Goal: Contribute content: Add original content to the website for others to see

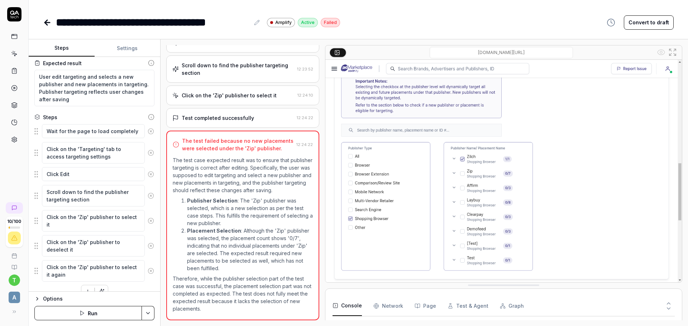
scroll to position [55, 0]
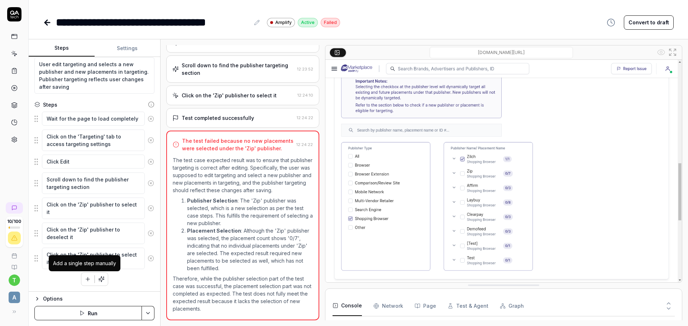
click at [85, 281] on icon "button" at bounding box center [88, 279] width 6 height 6
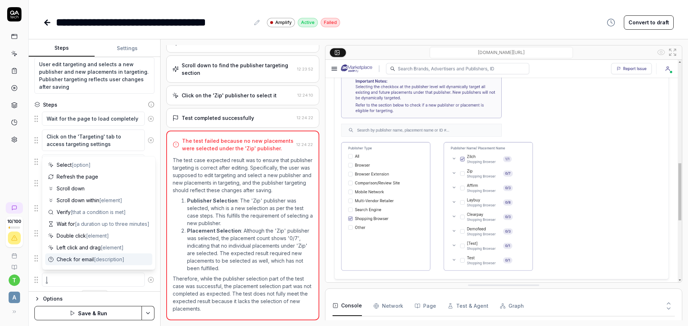
scroll to position [0, 0]
click at [80, 166] on span "[element]" at bounding box center [79, 165] width 23 height 6
type textarea "*"
type textarea "Click"
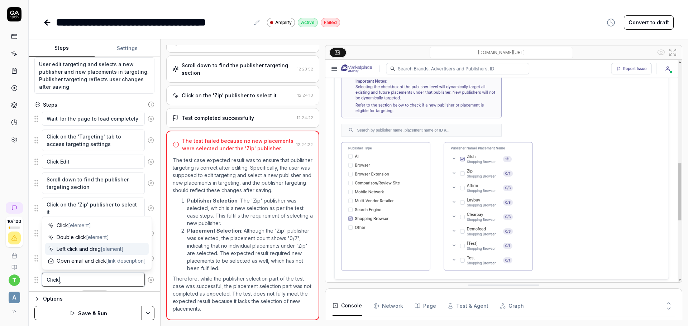
type textarea "*"
type textarea "Click a"
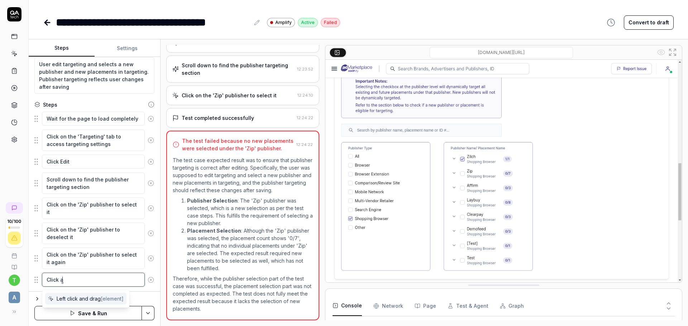
type textarea "*"
type textarea "Click ar"
type textarea "*"
type textarea "Click arr"
type textarea "*"
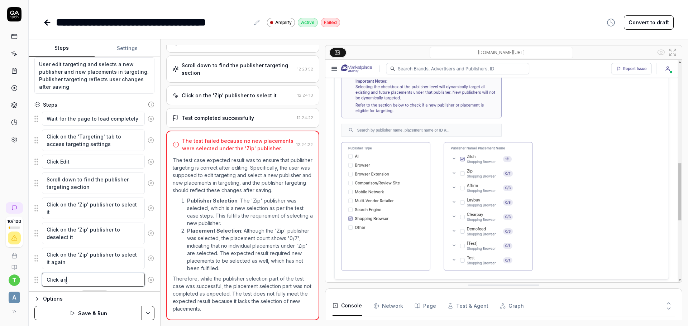
type textarea "Click arro"
type textarea "*"
type textarea "Click arrow"
type textarea "*"
type textarea "Click arrow"
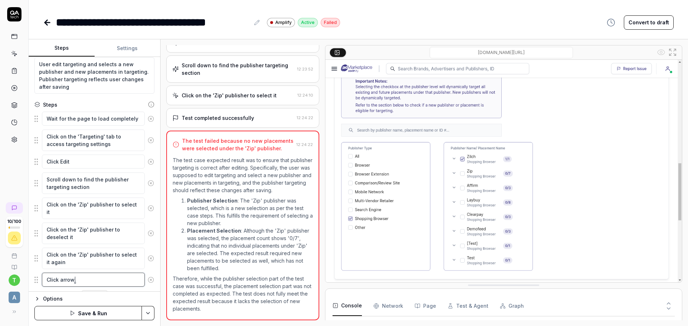
type textarea "*"
type textarea "Click arrow b"
type textarea "*"
type textarea "Click arrow bu"
type textarea "*"
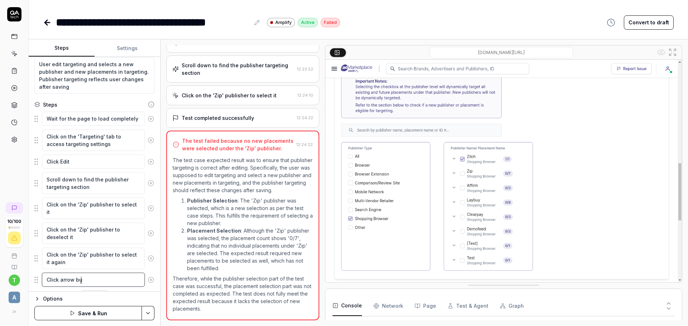
type textarea "Click arrow but"
type textarea "*"
type textarea "Click arrow butt"
type textarea "*"
type textarea "Click arrow butto"
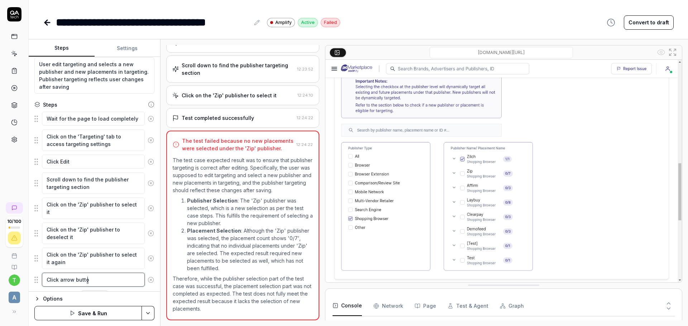
type textarea "*"
type textarea "Click arrow button"
type textarea "*"
type textarea "Click arrow button"
type textarea "*"
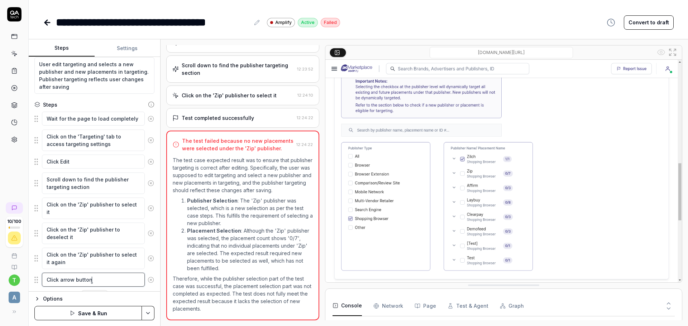
type textarea "Click arrow button n"
type textarea "*"
type textarea "Click arrow button ne"
type textarea "*"
type textarea "Click arrow button nea"
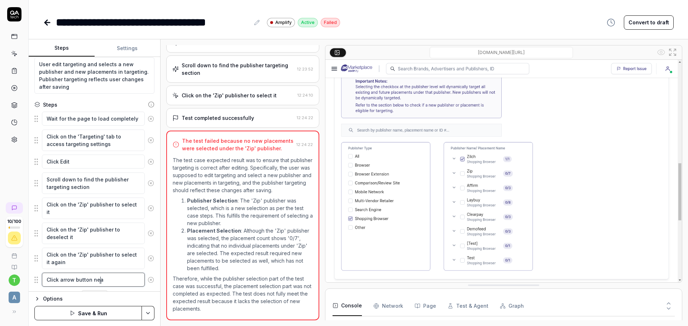
type textarea "*"
type textarea "Click arrow button near"
type textarea "*"
type textarea "Click arrow button near"
type textarea "*"
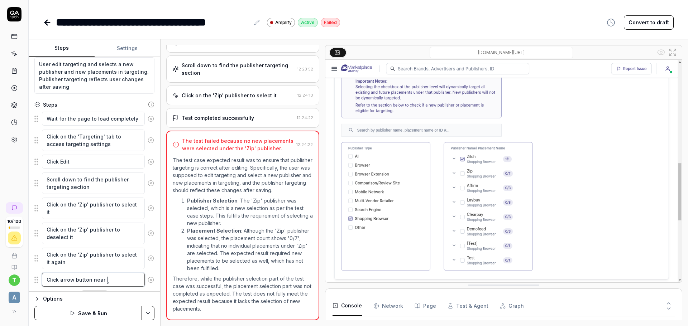
type textarea "Click arrow button near A"
type textarea "*"
type textarea "Click arrow button near Af"
type textarea "*"
type textarea "Click arrow button near [GEOGRAPHIC_DATA]"
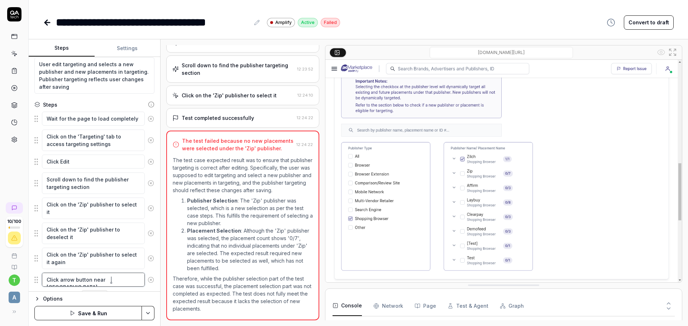
type textarea "*"
type textarea "Click arrow button near [GEOGRAPHIC_DATA]"
type textarea "*"
type textarea "Click arrow button near [GEOGRAPHIC_DATA]"
type textarea "*"
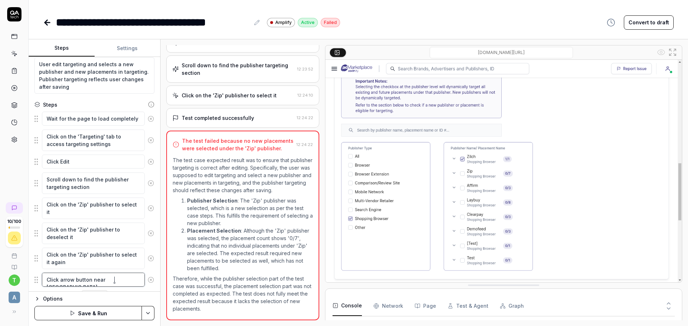
type textarea "Click arrow button near [GEOGRAPHIC_DATA]"
type textarea "*"
type textarea "Click arrow button near [GEOGRAPHIC_DATA]"
type textarea "*"
type textarea "Click arrow button near [GEOGRAPHIC_DATA] t"
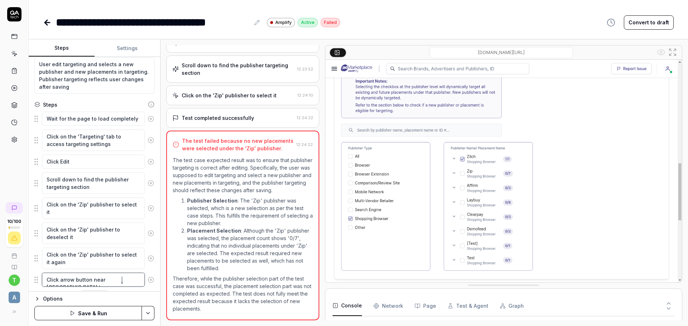
type textarea "*"
type textarea "Click arrow button near [GEOGRAPHIC_DATA] to"
type textarea "*"
type textarea "Click arrow button near [GEOGRAPHIC_DATA] to"
type textarea "*"
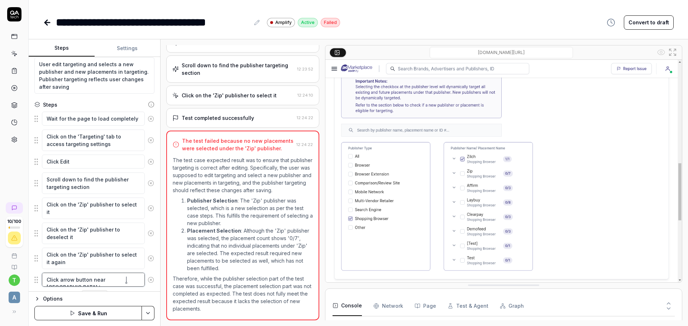
type textarea "Click arrow button near [GEOGRAPHIC_DATA] to e"
type textarea "*"
type textarea "Click arrow button near [GEOGRAPHIC_DATA] to ex"
type textarea "*"
type textarea "Click arrow button near [GEOGRAPHIC_DATA] to exp"
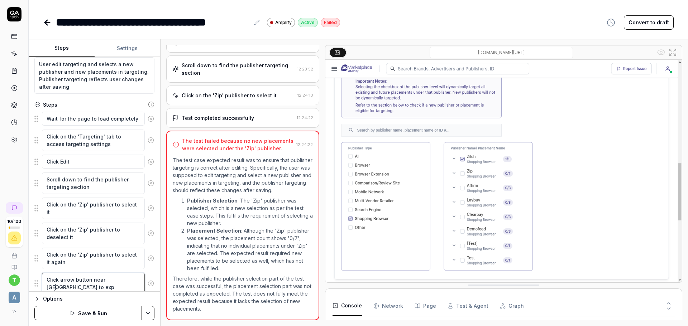
type textarea "*"
type textarea "Click arrow button near [GEOGRAPHIC_DATA] to expa"
type textarea "*"
type textarea "Click arrow button near [GEOGRAPHIC_DATA] to expan"
type textarea "*"
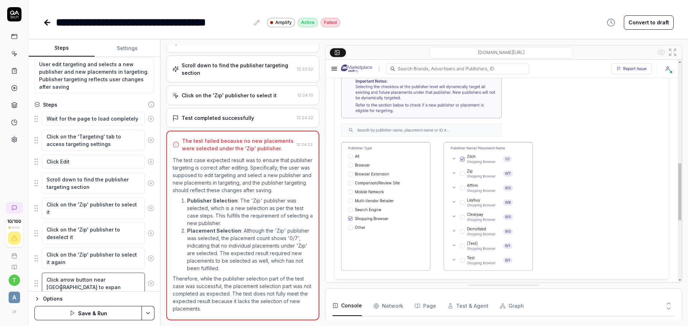
type textarea "Click arrow button near [GEOGRAPHIC_DATA] to expand"
type textarea "*"
type textarea "Click arrow button near [GEOGRAPHIC_DATA] to expand"
type textarea "*"
type textarea "Click arrow button near [GEOGRAPHIC_DATA] to expand p"
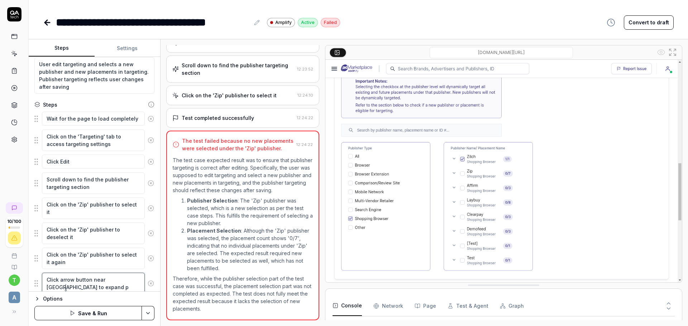
type textarea "*"
type textarea "Click arrow button near [GEOGRAPHIC_DATA] to expand pl"
type textarea "*"
type textarea "Click arrow button near [GEOGRAPHIC_DATA] to expand pla"
type textarea "*"
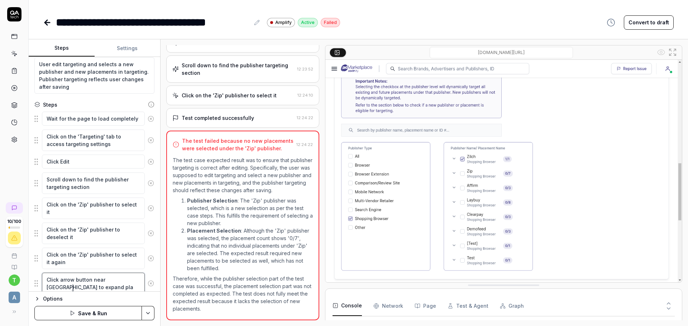
type textarea "Click arrow button near [GEOGRAPHIC_DATA] to expand plac"
type textarea "*"
type textarea "Click arrow button near [GEOGRAPHIC_DATA] to expand place"
type textarea "*"
type textarea "Click arrow button near [GEOGRAPHIC_DATA] to expand placem"
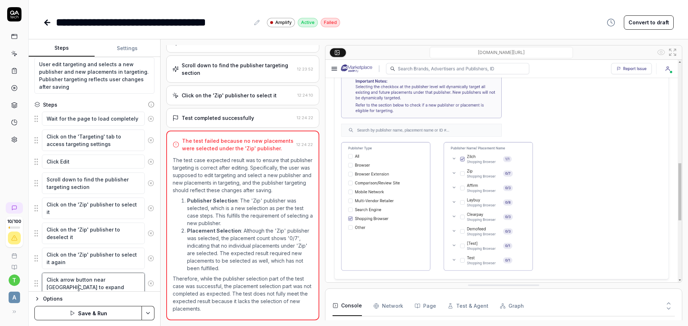
type textarea "*"
type textarea "Click arrow button near [GEOGRAPHIC_DATA] to expand placeme"
type textarea "*"
type textarea "Click arrow button near [GEOGRAPHIC_DATA] to expand placemen"
type textarea "*"
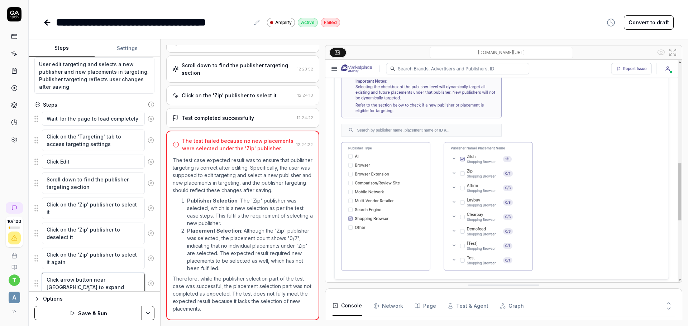
type textarea "Click arrow button near Affirm to expand placement"
type textarea "*"
type textarea "Click arrow button near Affirm to expand placements"
type textarea "*"
type textarea "Click arrow button near Affirm to expand placements"
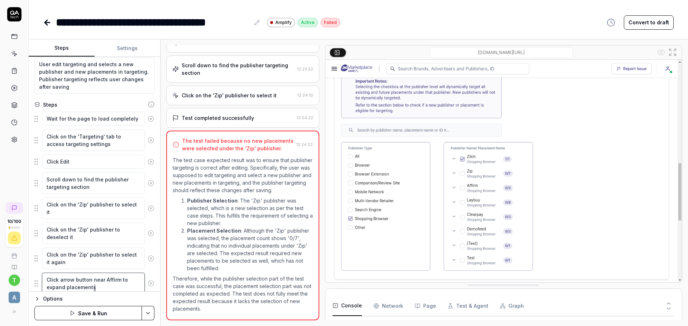
type textarea "*"
type textarea "Click arrow button near Affirm to expand placements l"
type textarea "*"
type textarea "Click arrow button near Affirm to expand placements li"
type textarea "*"
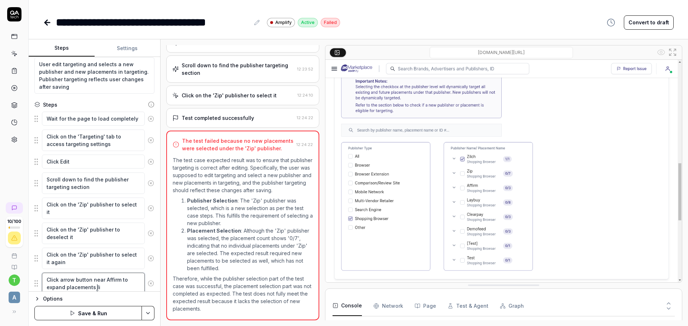
type textarea "Click arrow button near Affirm to expand placements lis"
type textarea "*"
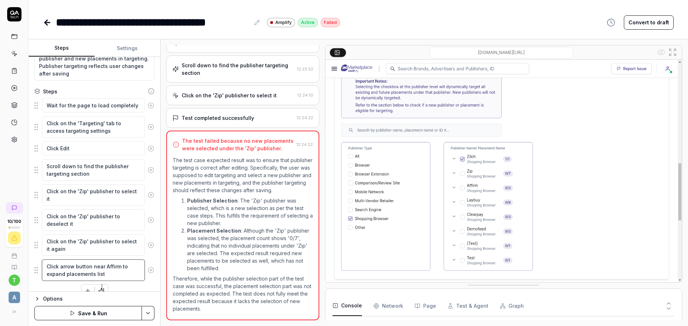
scroll to position [80, 0]
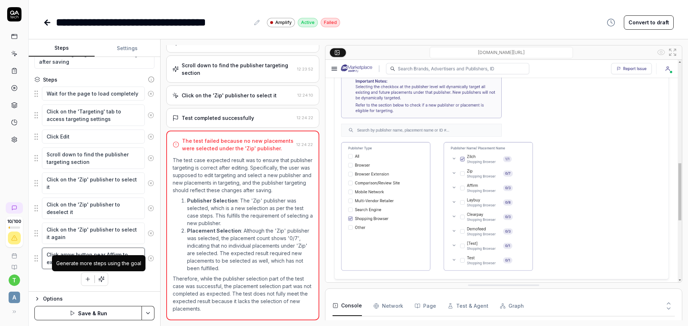
type textarea "Click arrow button near Affirm to expand placements list"
click at [120, 278] on div "Wait for the page to load completely Click on the 'Targeting' tab to access tar…" at bounding box center [94, 186] width 120 height 200
click at [98, 282] on icon "button" at bounding box center [101, 279] width 6 height 6
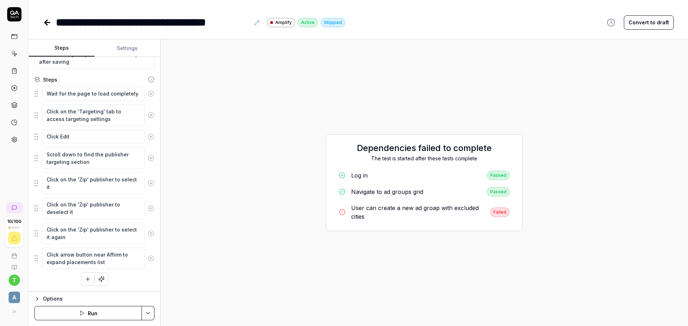
type textarea "*"
